Goal: Transaction & Acquisition: Purchase product/service

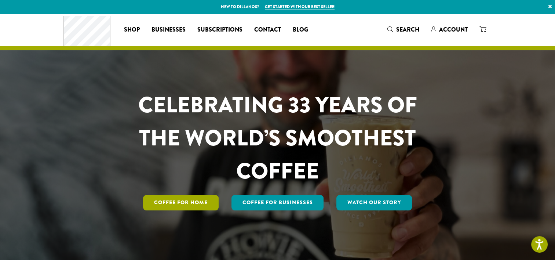
click at [196, 205] on link "Coffee for Home" at bounding box center [181, 202] width 76 height 15
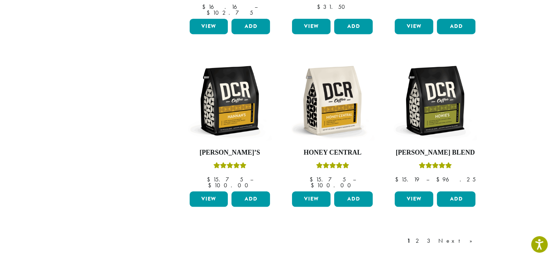
scroll to position [679, 0]
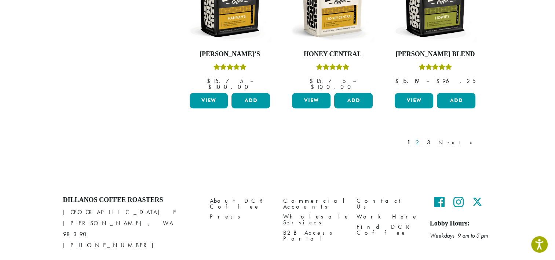
click at [423, 138] on link "2" at bounding box center [418, 142] width 9 height 9
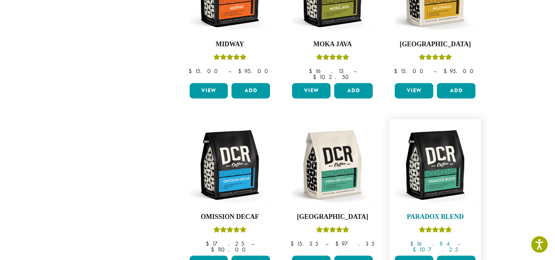
scroll to position [632, 0]
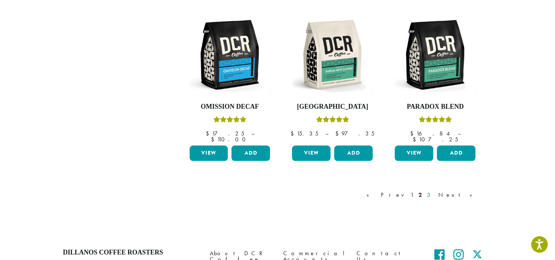
click at [435, 190] on link "3" at bounding box center [430, 194] width 9 height 9
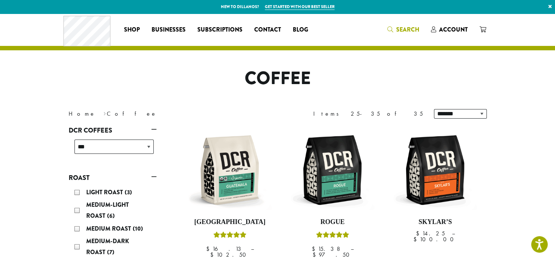
click at [397, 29] on span "Search" at bounding box center [407, 29] width 23 height 8
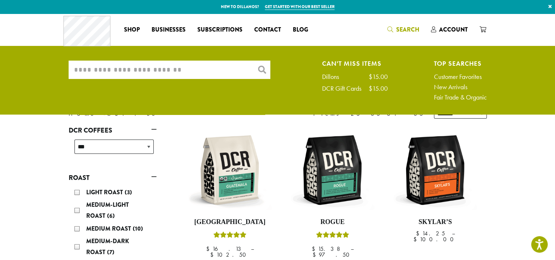
click at [216, 66] on input "What are you searching for?" at bounding box center [170, 70] width 202 height 18
type input "*******"
click at [324, 76] on div "Dillons" at bounding box center [334, 76] width 24 height 7
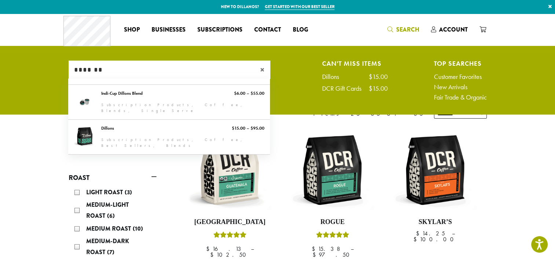
click at [324, 76] on div "Dillons" at bounding box center [334, 76] width 24 height 7
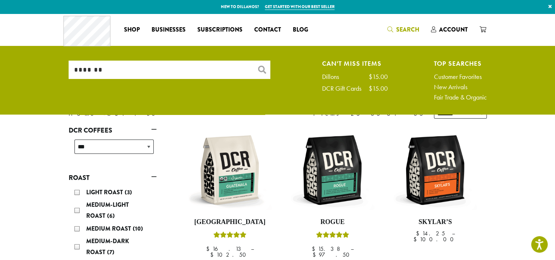
click at [331, 78] on div "Dillons" at bounding box center [334, 76] width 24 height 7
click at [380, 76] on div "$15.00" at bounding box center [378, 76] width 19 height 7
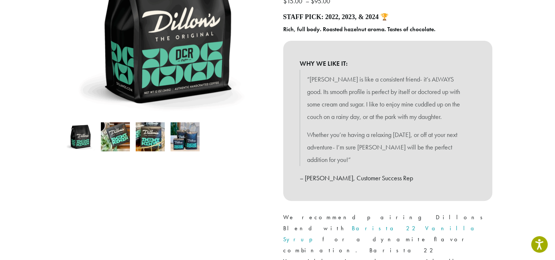
scroll to position [257, 0]
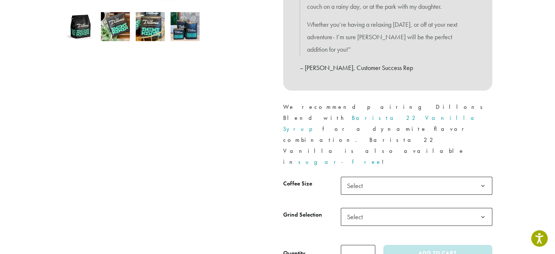
click at [389, 177] on span "Select" at bounding box center [417, 186] width 152 height 18
click at [384, 208] on span "Select" at bounding box center [417, 217] width 152 height 18
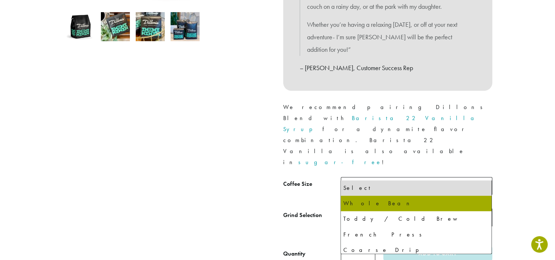
select select "*********"
select select "**********"
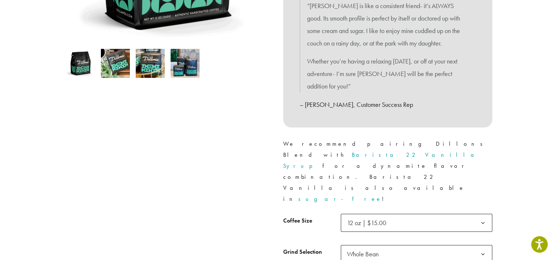
scroll to position [37, 0]
